Goal: Navigation & Orientation: Understand site structure

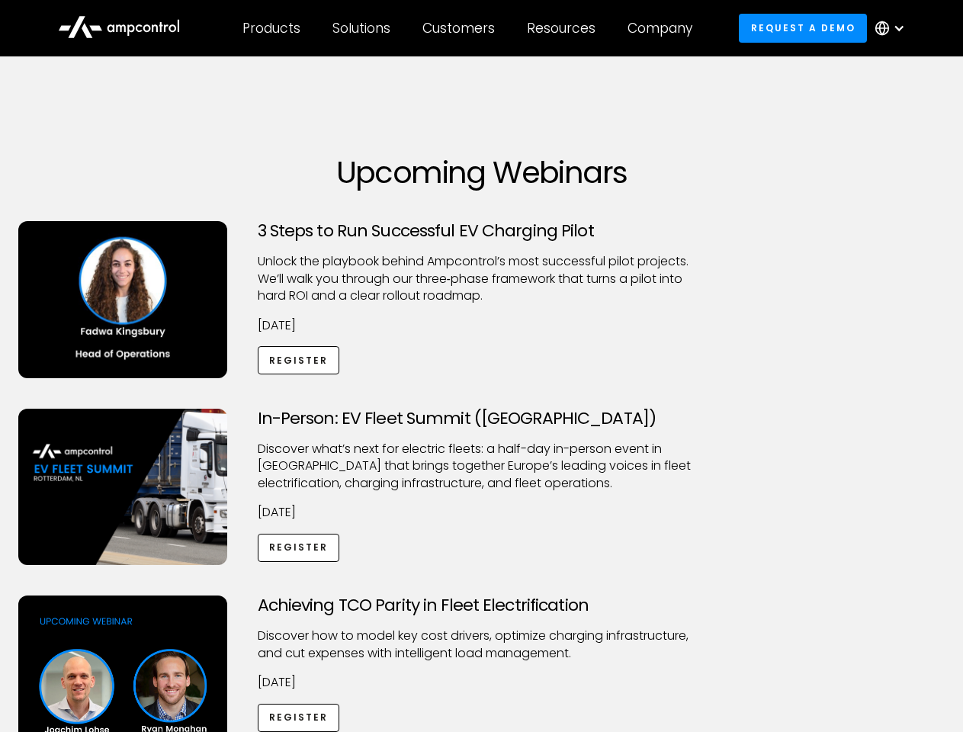
click at [469, 28] on div "Customers" at bounding box center [458, 28] width 72 height 17
click at [271, 28] on div "Products" at bounding box center [271, 28] width 58 height 17
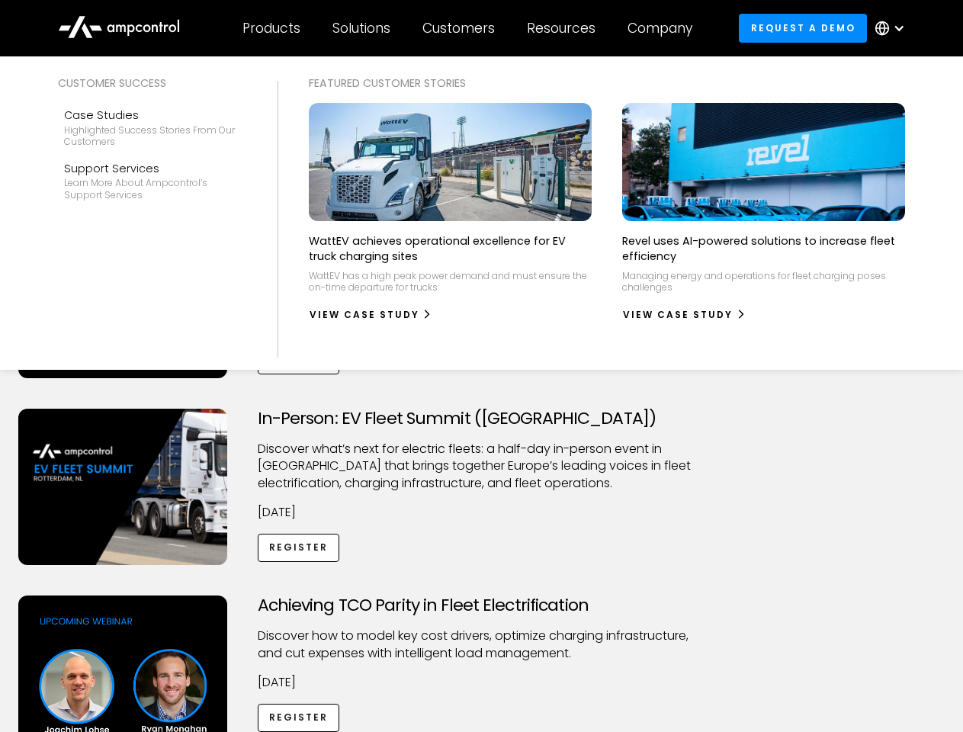
click at [362, 28] on div "Solutions" at bounding box center [361, 28] width 58 height 17
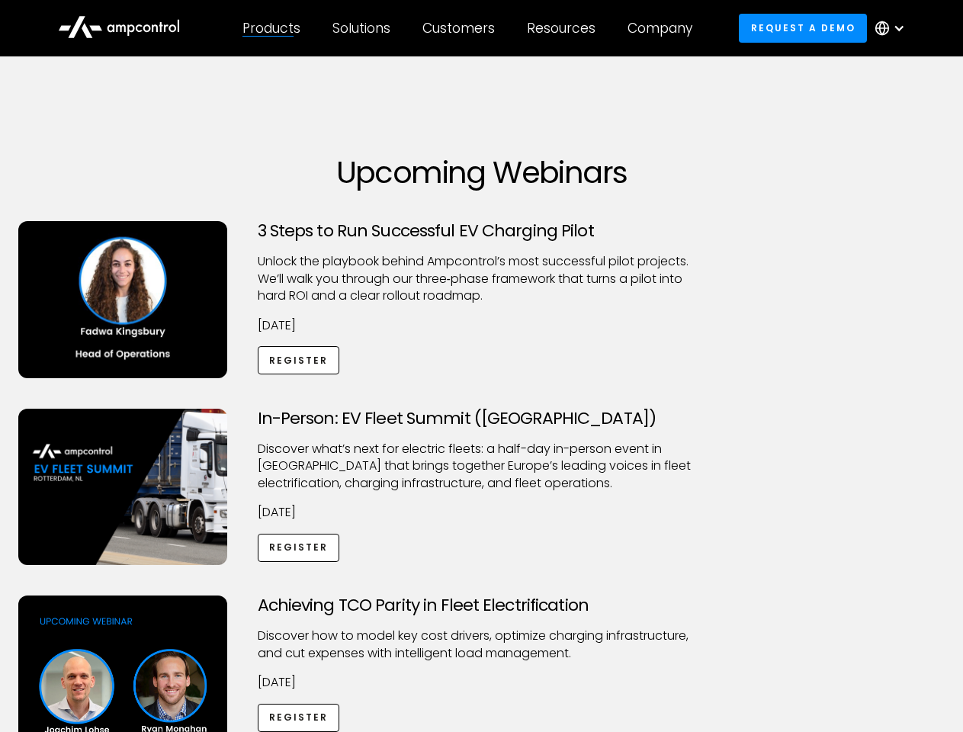
click at [461, 28] on div "Customers" at bounding box center [458, 28] width 72 height 17
click at [564, 28] on div "Resources" at bounding box center [561, 28] width 69 height 17
click at [665, 28] on div "Company" at bounding box center [659, 28] width 65 height 17
click at [893, 28] on div at bounding box center [899, 28] width 12 height 12
